Goal: Information Seeking & Learning: Learn about a topic

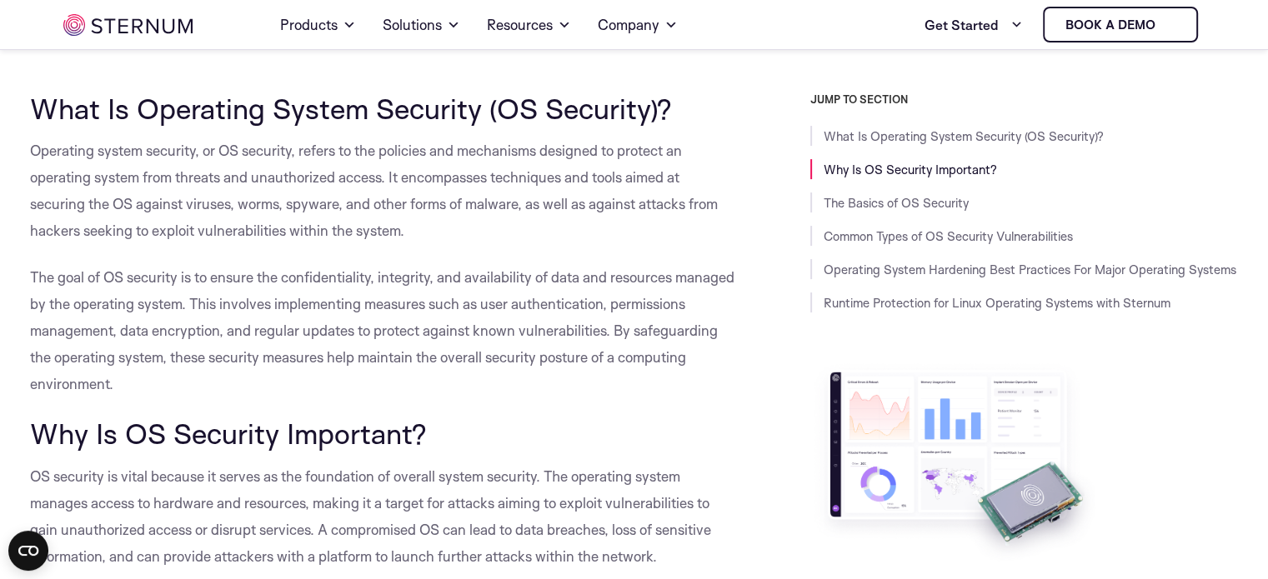
scroll to position [397, 0]
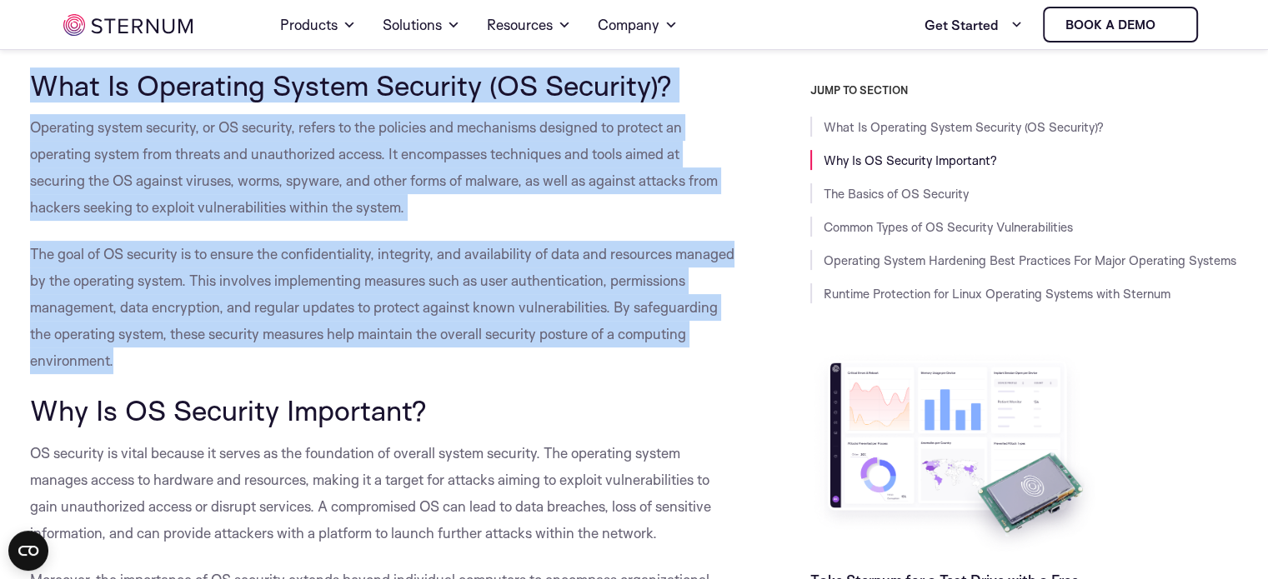
drag, startPoint x: 70, startPoint y: 88, endPoint x: 179, endPoint y: 363, distance: 296.0
drag, startPoint x: 179, startPoint y: 363, endPoint x: 183, endPoint y: 356, distance: 8.6
click at [179, 363] on span "The goal of OS security is to ensure the confidentiality, integrity, and availa…" at bounding box center [382, 307] width 704 height 124
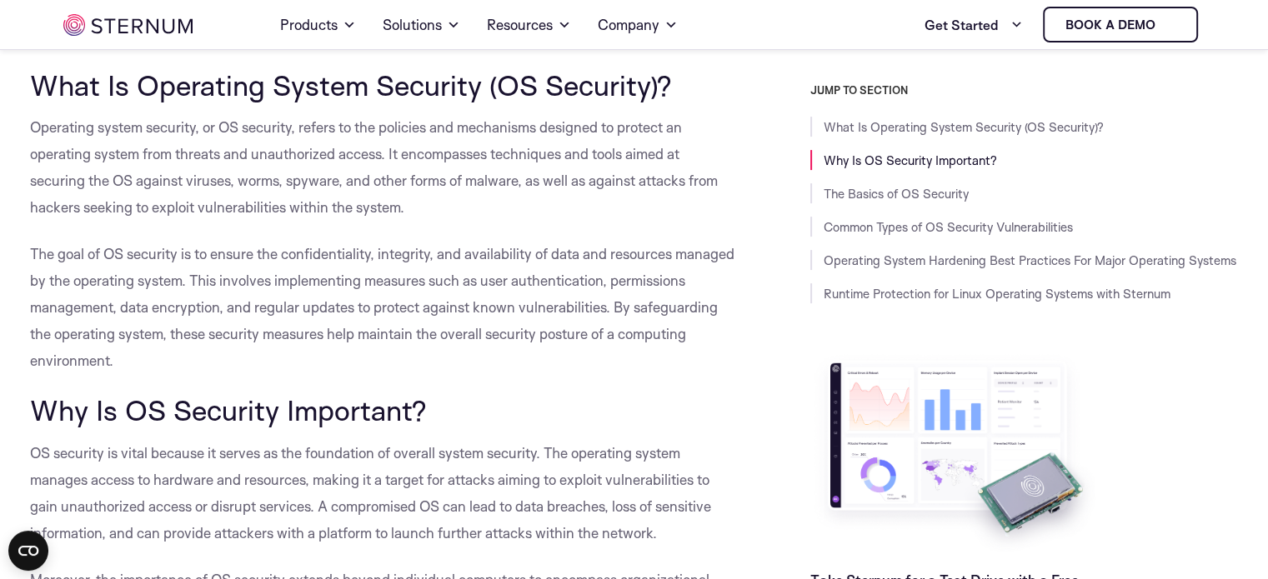
drag, startPoint x: 118, startPoint y: 137, endPoint x: 202, endPoint y: 331, distance: 211.4
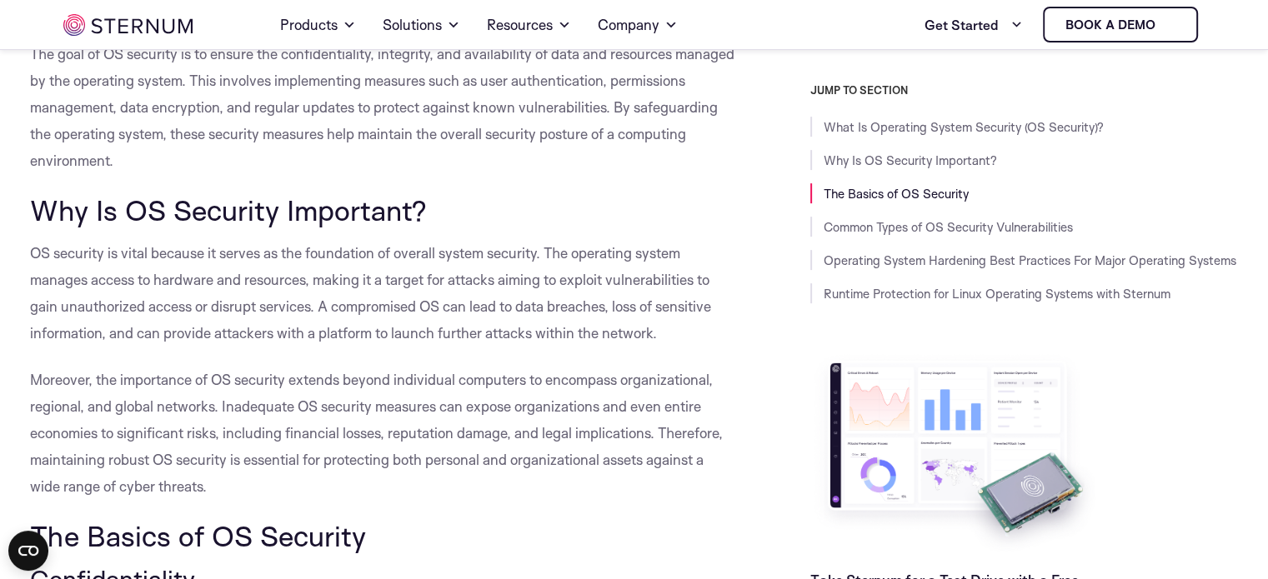
scroll to position [707, 0]
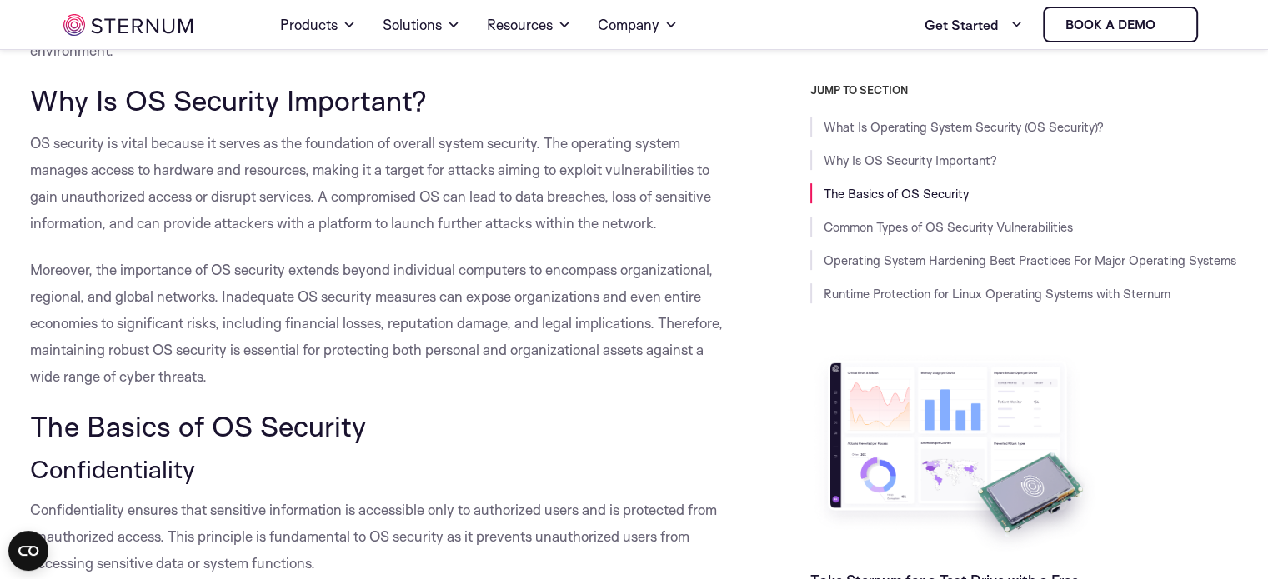
click at [41, 90] on span "Why Is OS Security Important?" at bounding box center [228, 100] width 397 height 35
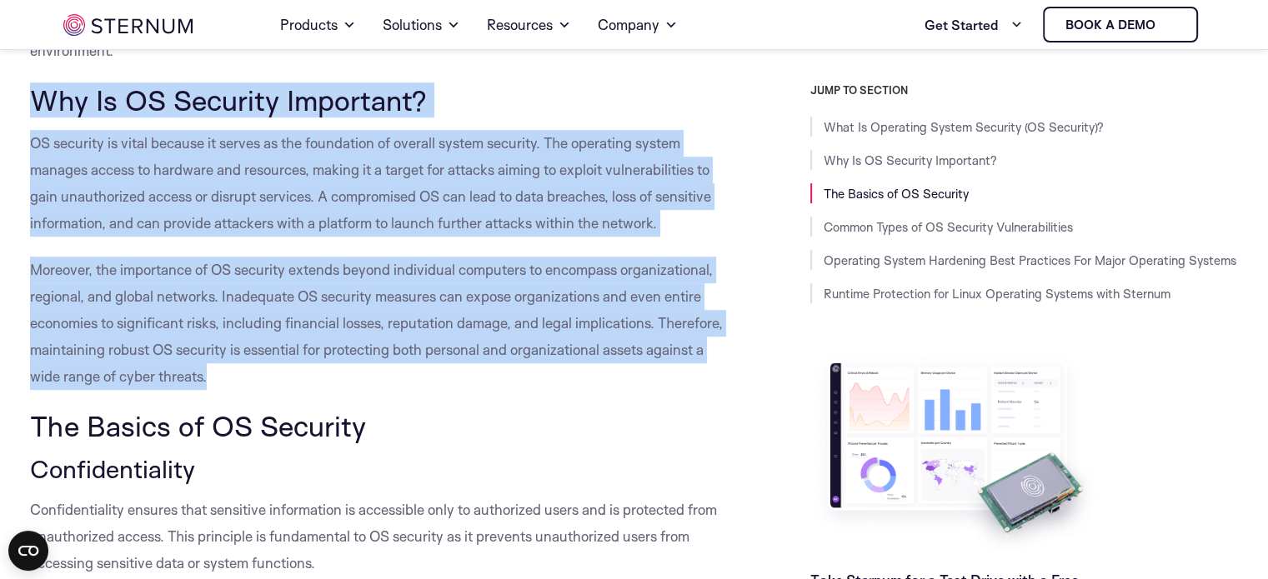
drag, startPoint x: 41, startPoint y: 90, endPoint x: 343, endPoint y: 366, distance: 409.6
copy div "Why Is OS Security Important? OS security is vital because it serves as the fou…"
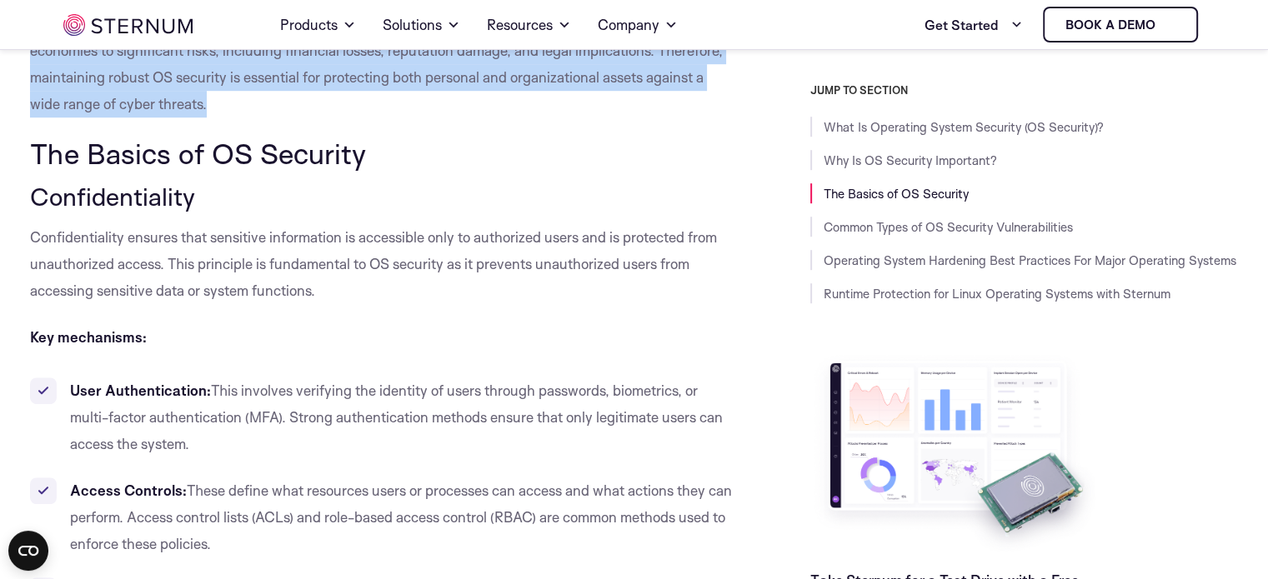
scroll to position [958, 0]
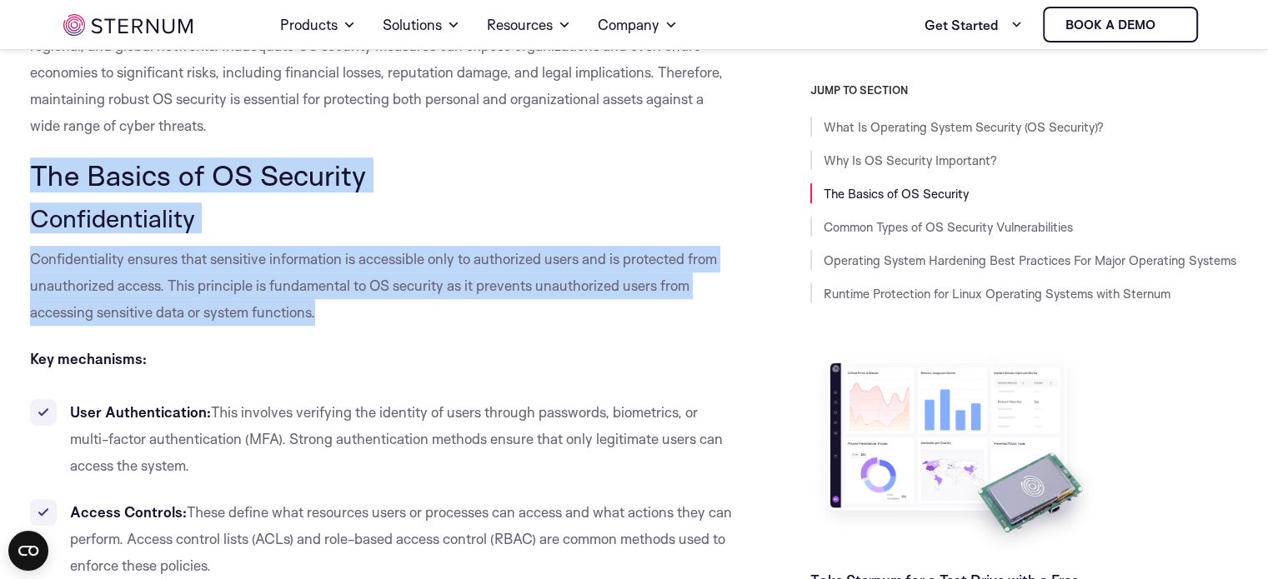
drag, startPoint x: 37, startPoint y: 174, endPoint x: 397, endPoint y: 303, distance: 382.4
copy div "The Basics of OS Security Confidentiality Confidentiality ensures that sensitiv…"
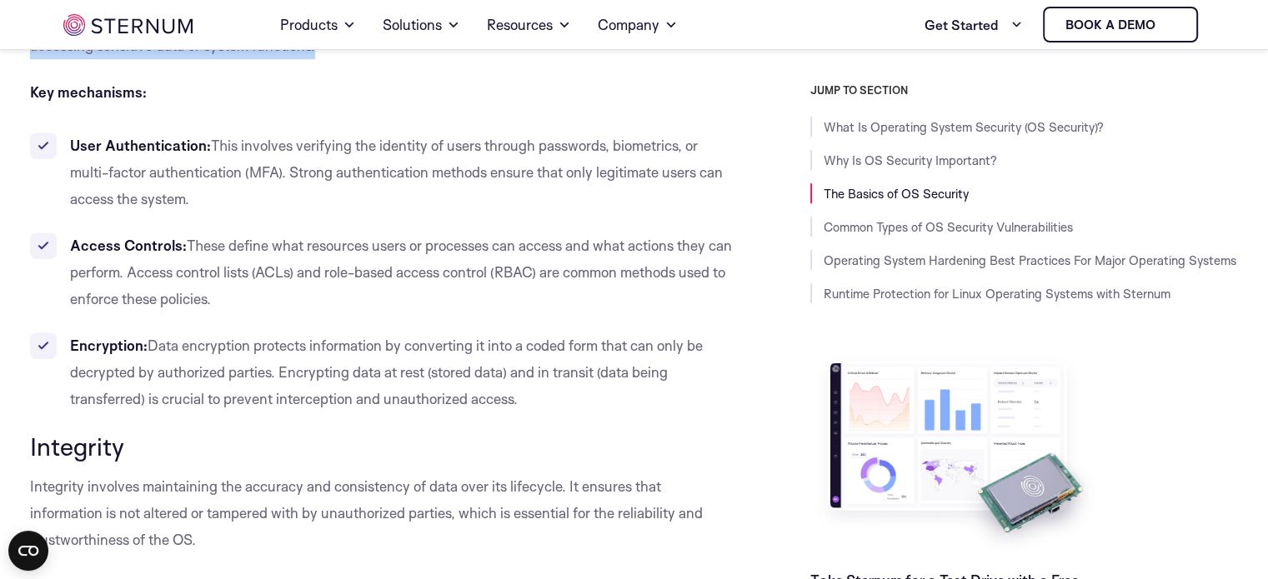
scroll to position [1236, 0]
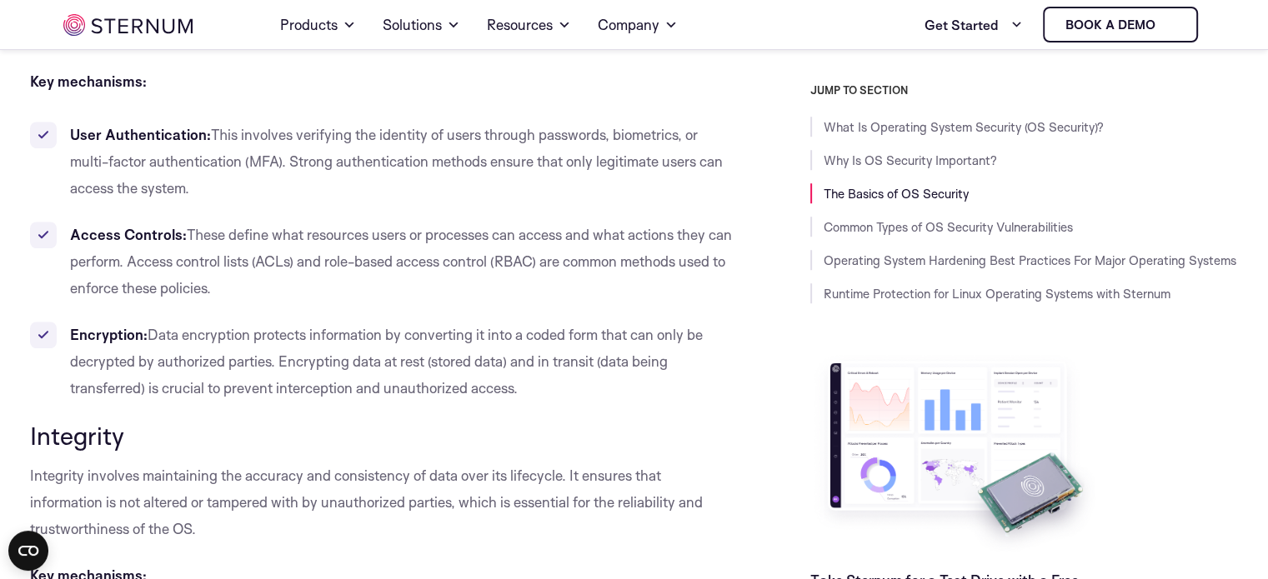
drag, startPoint x: 43, startPoint y: 84, endPoint x: 619, endPoint y: 380, distance: 647.7
copy div "Key mechanisms: User Authentication: This involves verifying the identity of us…"
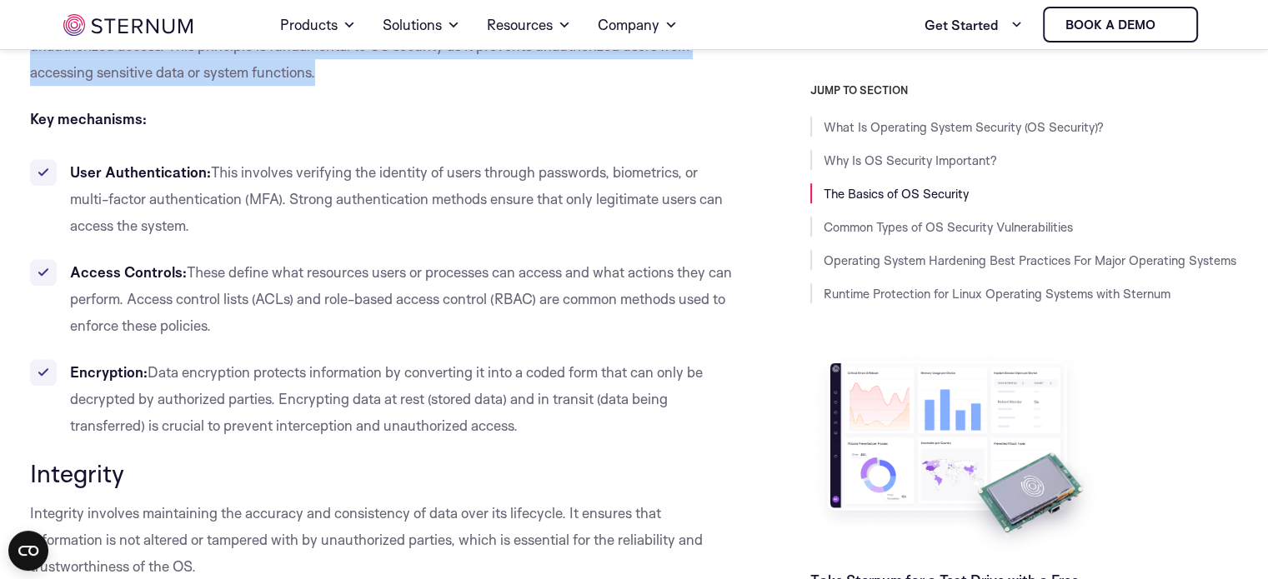
scroll to position [1090, 0]
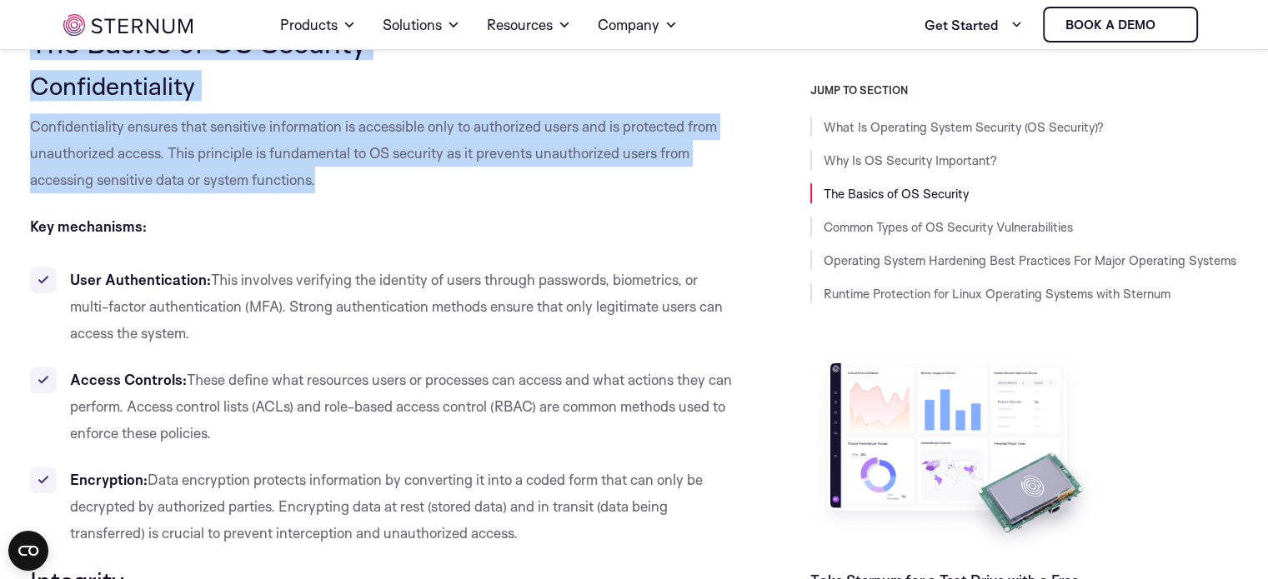
copy div "Key mechanisms: User Authentication: This involves verifying the identity of us…"
